Goal: Feedback & Contribution: Contribute content

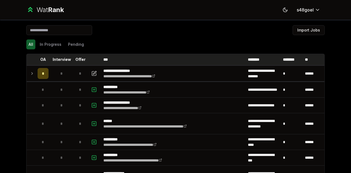
scroll to position [6, 0]
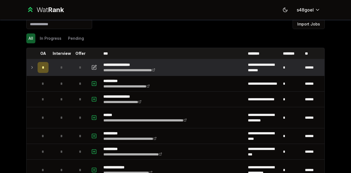
click at [30, 66] on icon at bounding box center [32, 67] width 4 height 7
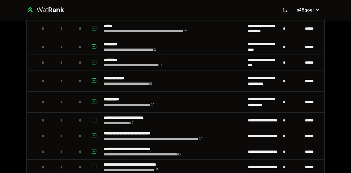
scroll to position [139, 0]
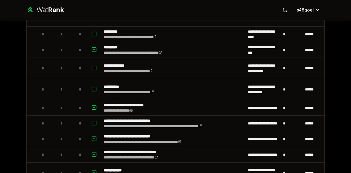
click at [1, 91] on div "**********" at bounding box center [175, 86] width 351 height 173
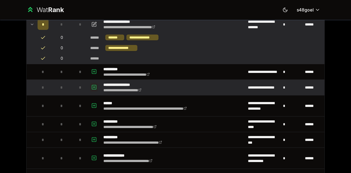
click at [91, 84] on icon "button" at bounding box center [93, 87] width 5 height 7
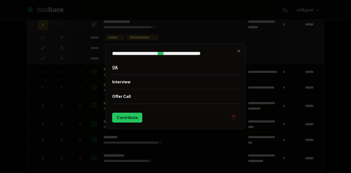
click at [126, 68] on button "OA" at bounding box center [175, 67] width 127 height 14
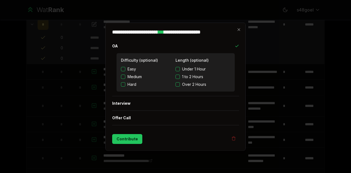
click at [125, 67] on button "Easy" at bounding box center [123, 69] width 4 height 4
click at [185, 68] on span "Under 1 Hour" at bounding box center [194, 68] width 24 height 5
click at [180, 68] on button "Under 1 Hour" at bounding box center [177, 69] width 4 height 4
click at [128, 137] on button "Contribute" at bounding box center [127, 139] width 30 height 10
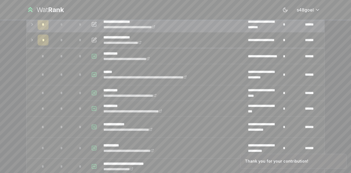
scroll to position [0, 0]
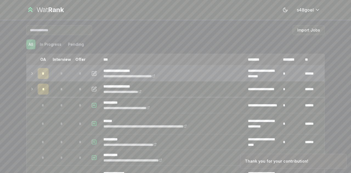
click at [38, 73] on div "*" at bounding box center [43, 73] width 11 height 11
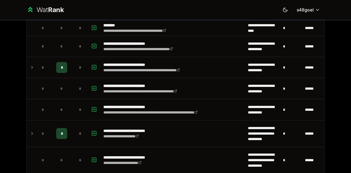
scroll to position [402, 0]
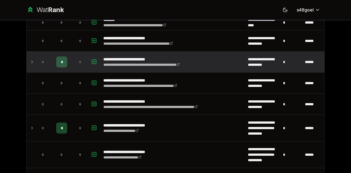
click at [30, 62] on icon at bounding box center [32, 62] width 4 height 7
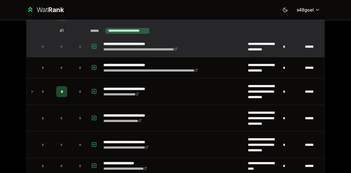
scroll to position [450, 0]
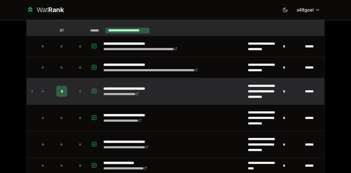
click at [27, 91] on td at bounding box center [31, 91] width 9 height 26
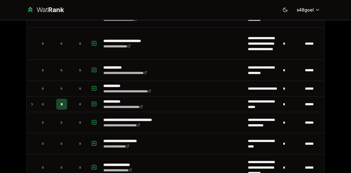
scroll to position [821, 0]
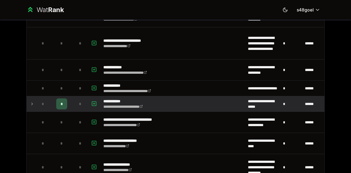
click at [30, 96] on td at bounding box center [31, 103] width 9 height 15
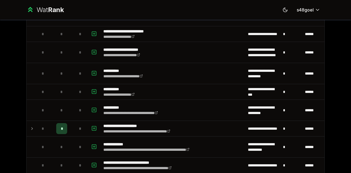
scroll to position [1019, 0]
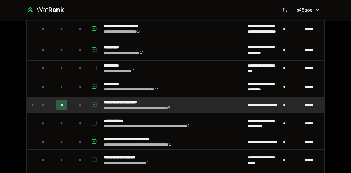
click at [31, 102] on icon at bounding box center [32, 105] width 4 height 7
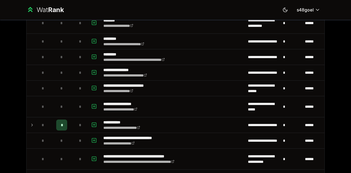
scroll to position [1224, 0]
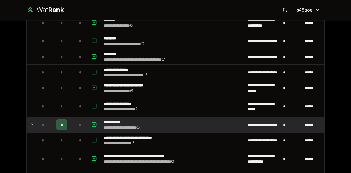
click at [32, 124] on icon at bounding box center [32, 125] width 1 height 2
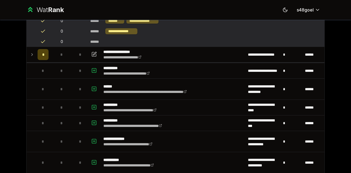
scroll to position [0, 0]
